Goal: Information Seeking & Learning: Check status

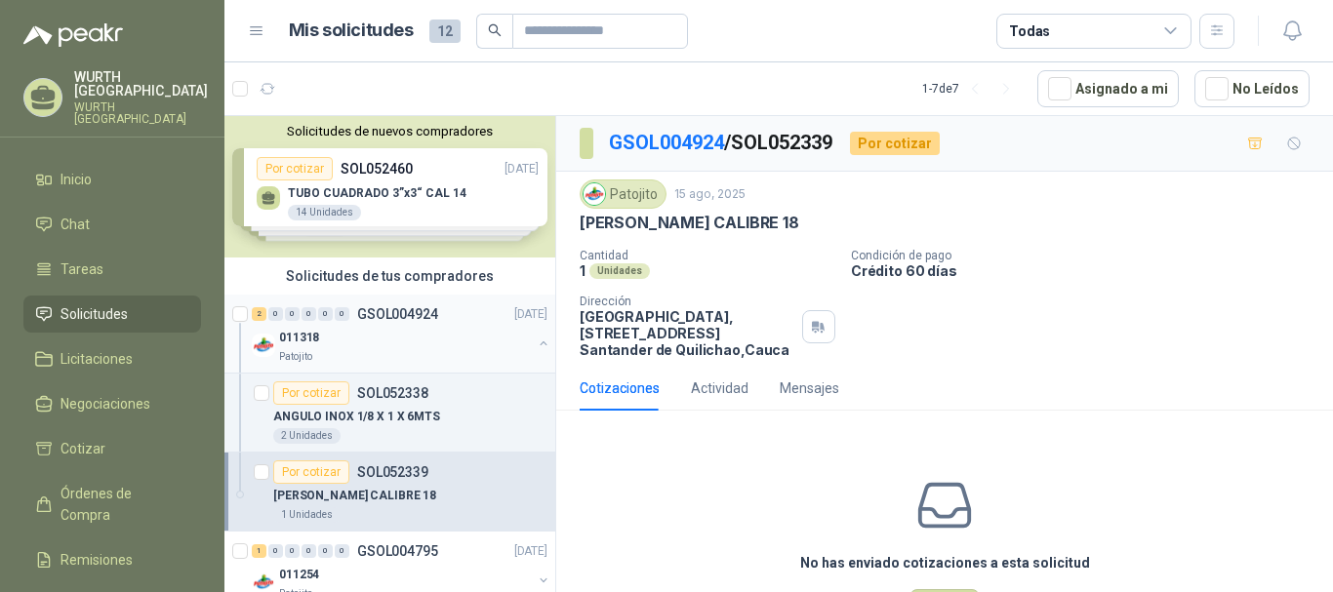
click at [395, 338] on div "011318" at bounding box center [405, 337] width 253 height 23
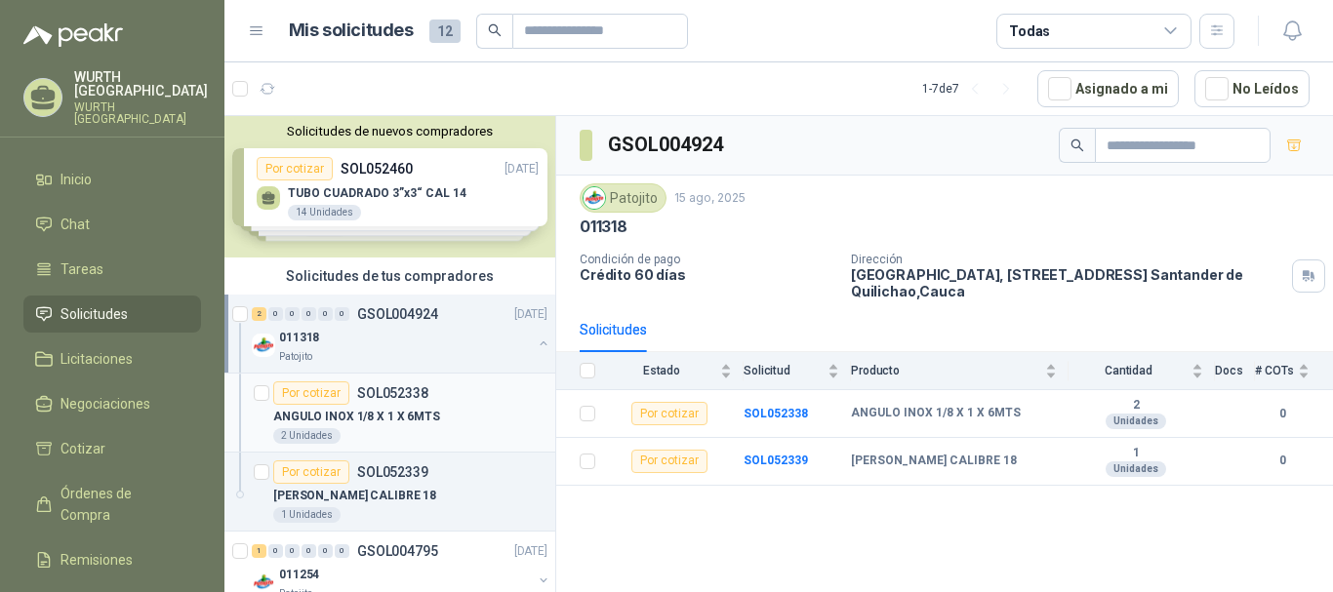
click at [403, 413] on p "ANGULO INOX 1/8 X 1 X 6MTS" at bounding box center [356, 417] width 167 height 19
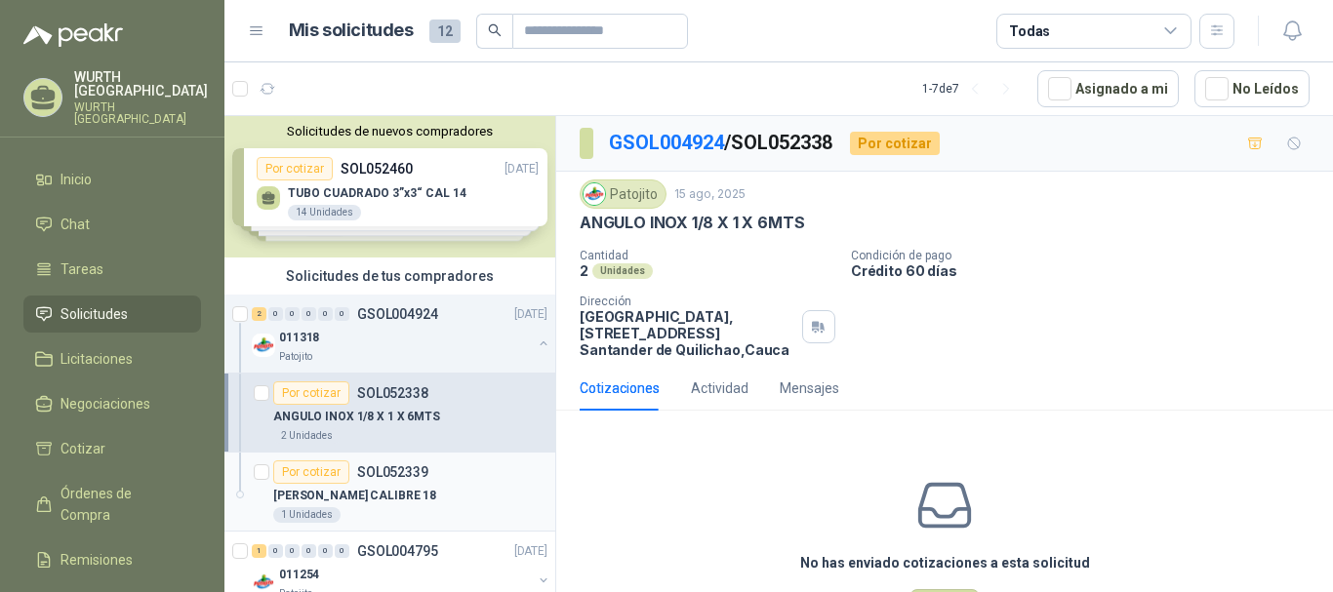
click at [401, 488] on p "[PERSON_NAME] CALIBRE 18" at bounding box center [354, 496] width 163 height 19
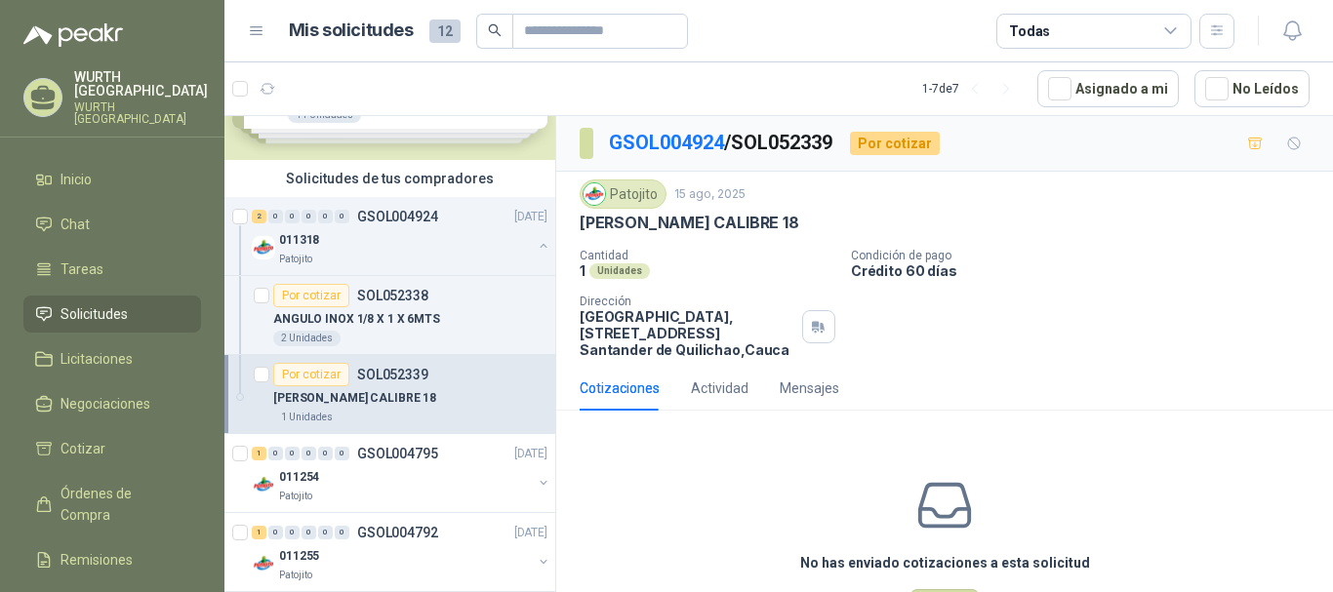
scroll to position [195, 0]
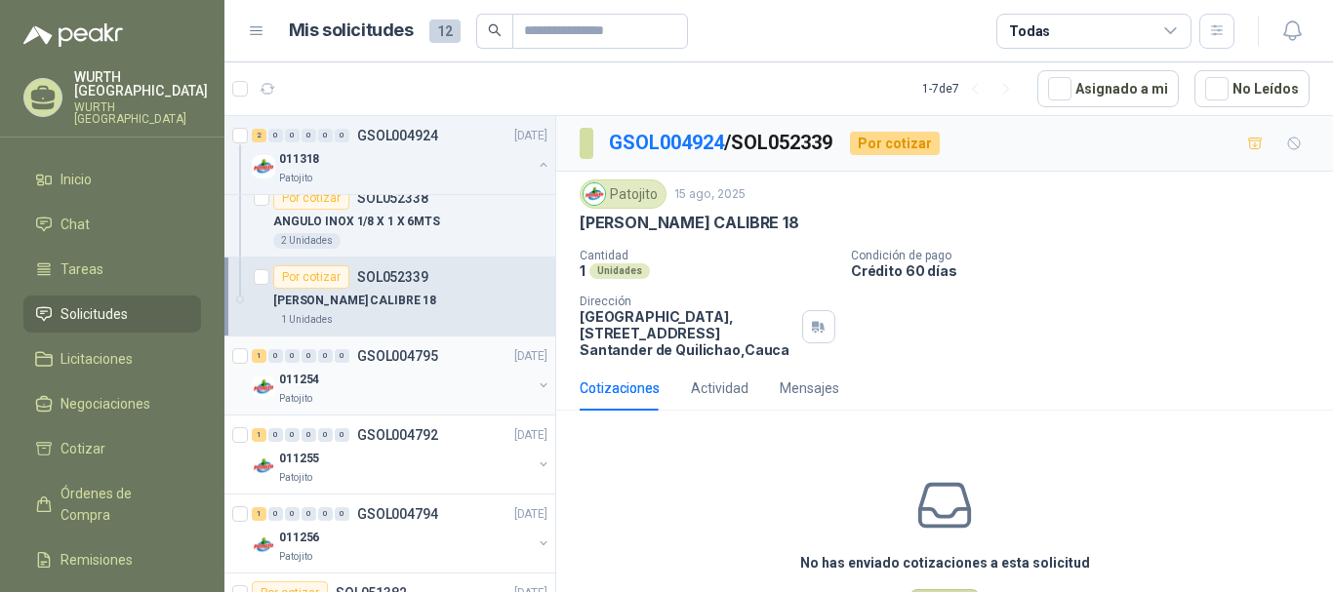
drag, startPoint x: 398, startPoint y: 401, endPoint x: 417, endPoint y: 392, distance: 20.5
click at [398, 400] on div "Patojito" at bounding box center [405, 399] width 253 height 16
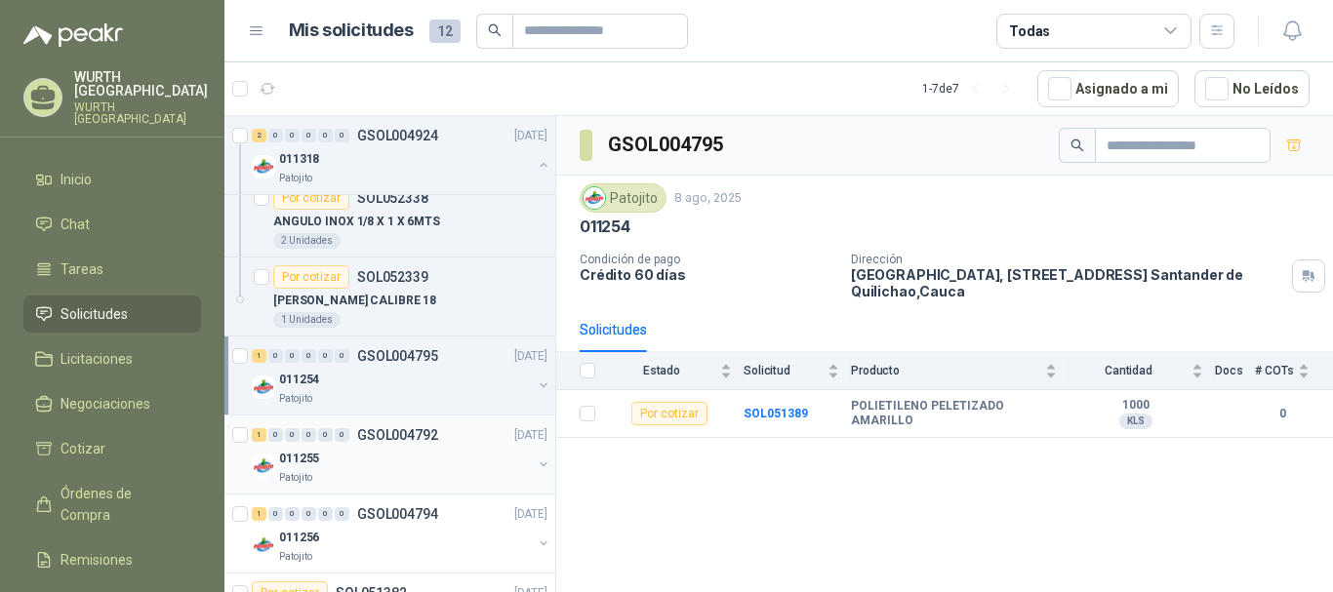
scroll to position [293, 0]
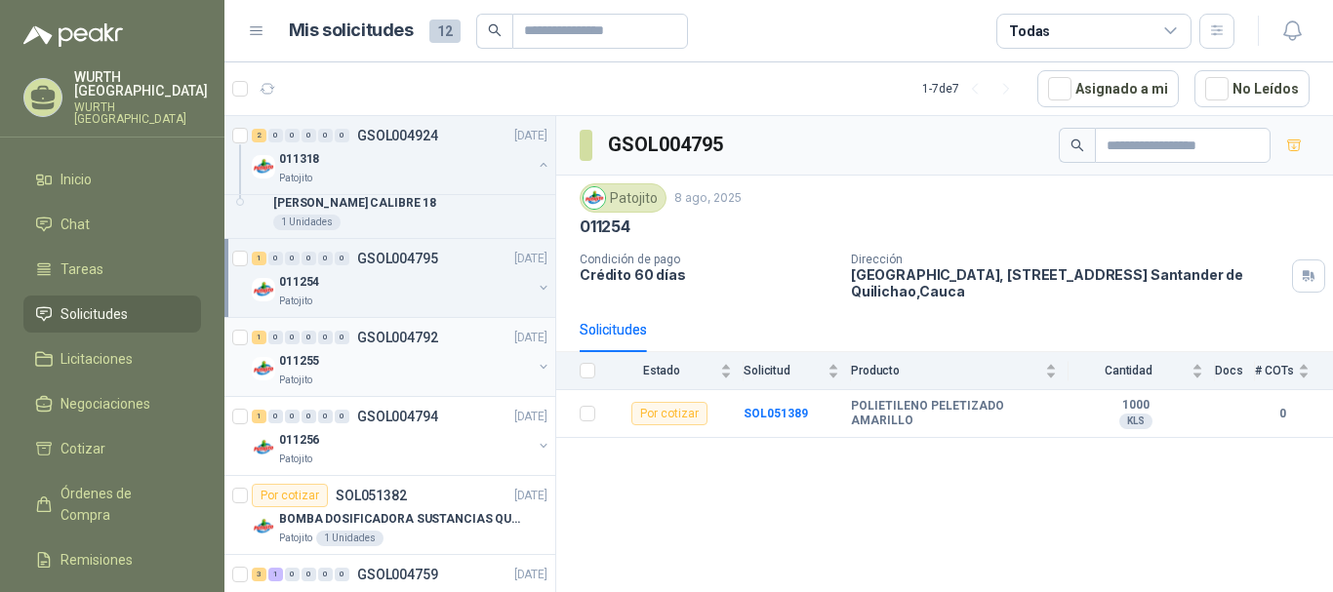
click at [416, 357] on div "011255" at bounding box center [405, 360] width 253 height 23
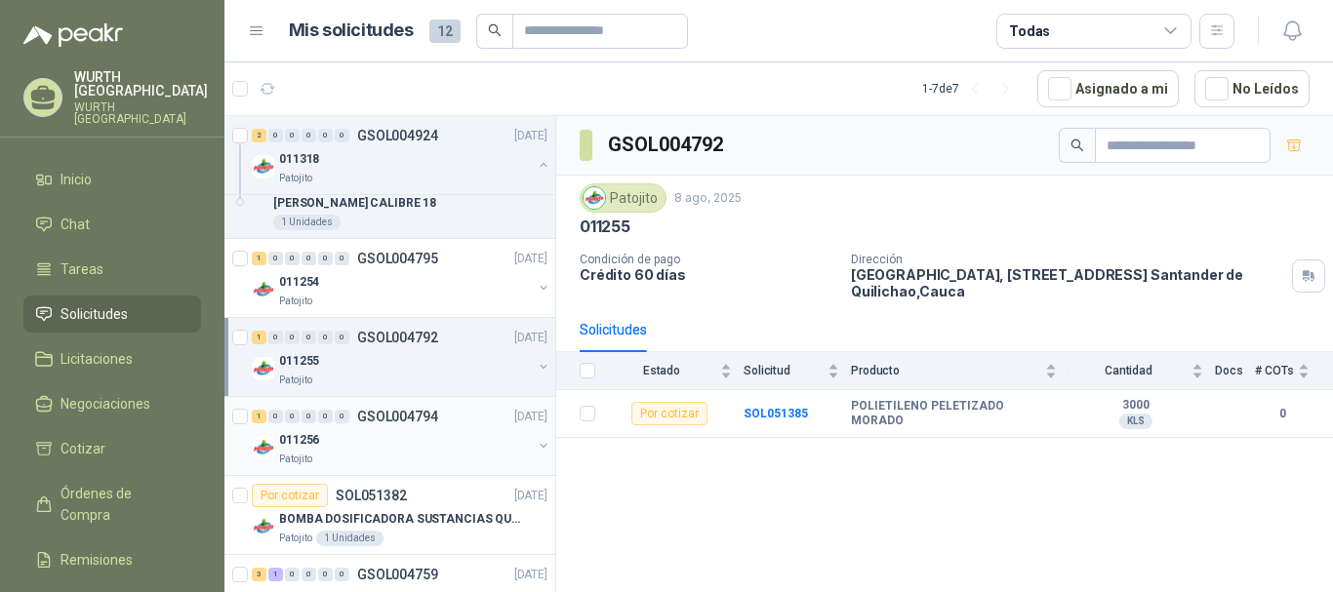
click at [414, 451] on div "011256" at bounding box center [405, 439] width 253 height 23
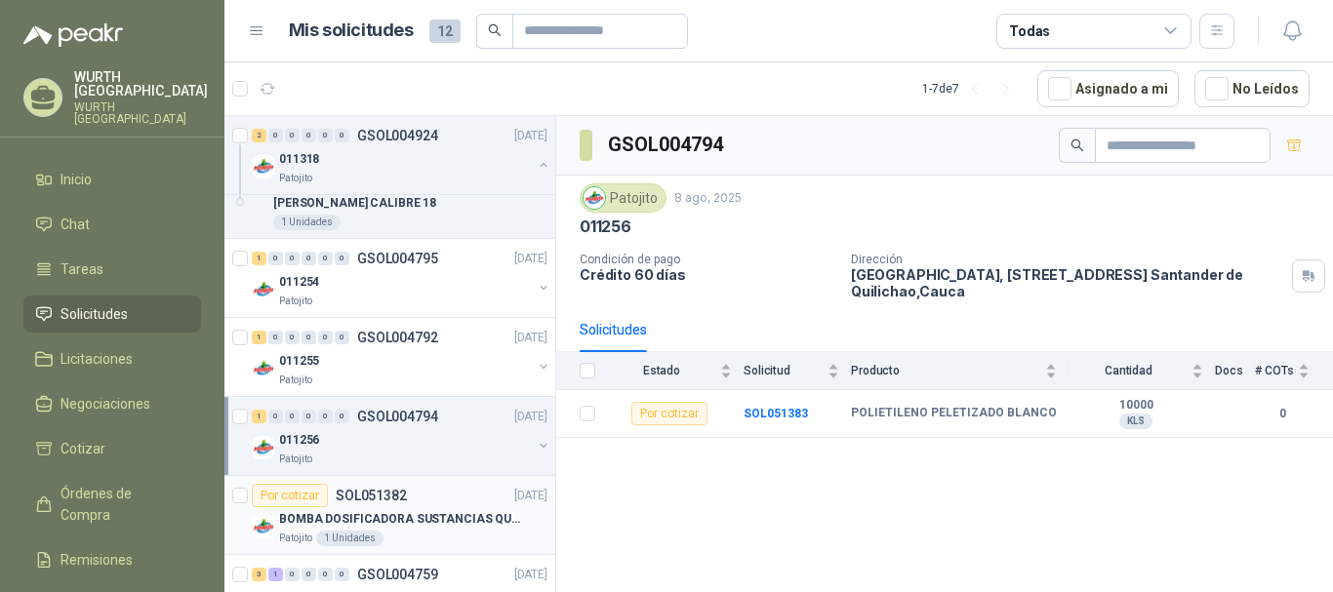
click at [415, 530] on div "BOMBA DOSIFICADORA SUSTANCIAS QUIMICAS" at bounding box center [413, 518] width 268 height 23
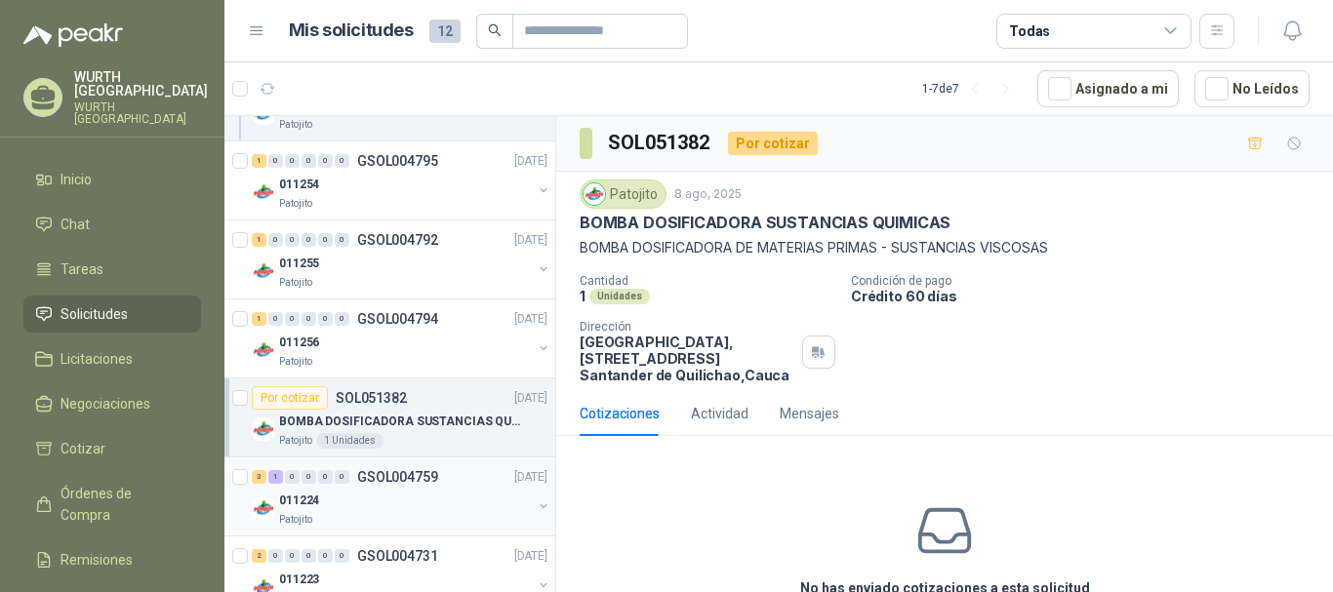
scroll to position [434, 0]
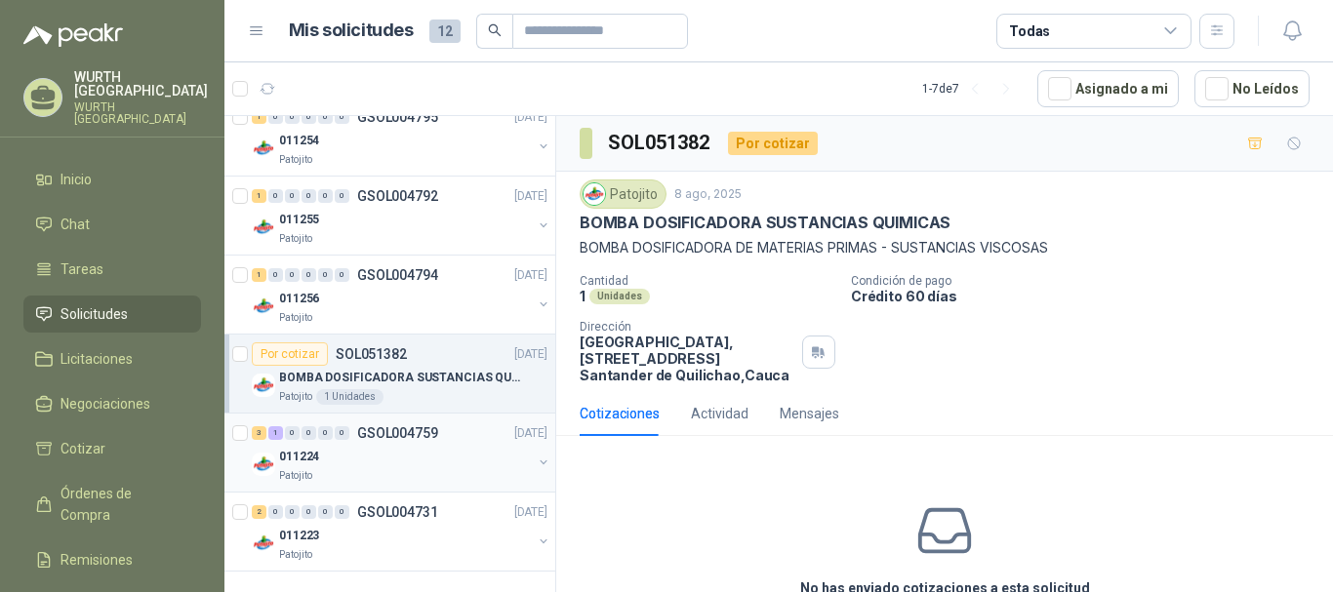
click at [417, 446] on div "011224" at bounding box center [405, 456] width 253 height 23
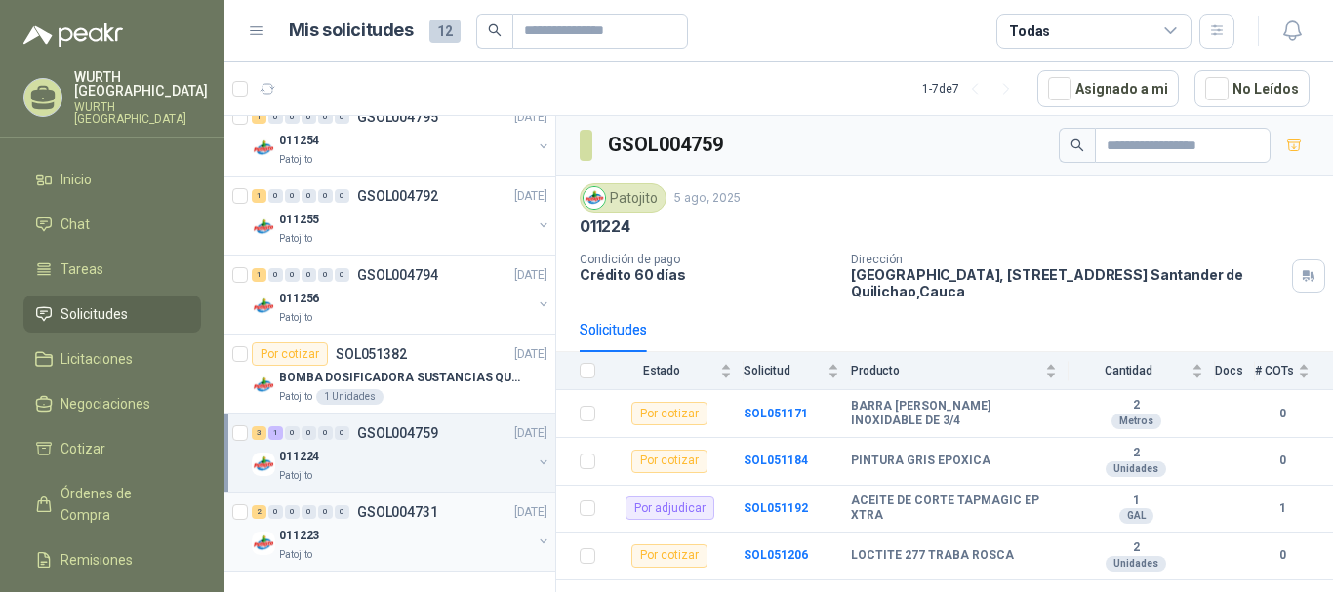
click at [463, 546] on div "011223" at bounding box center [405, 535] width 253 height 23
